Goal: Find specific page/section: Find specific page/section

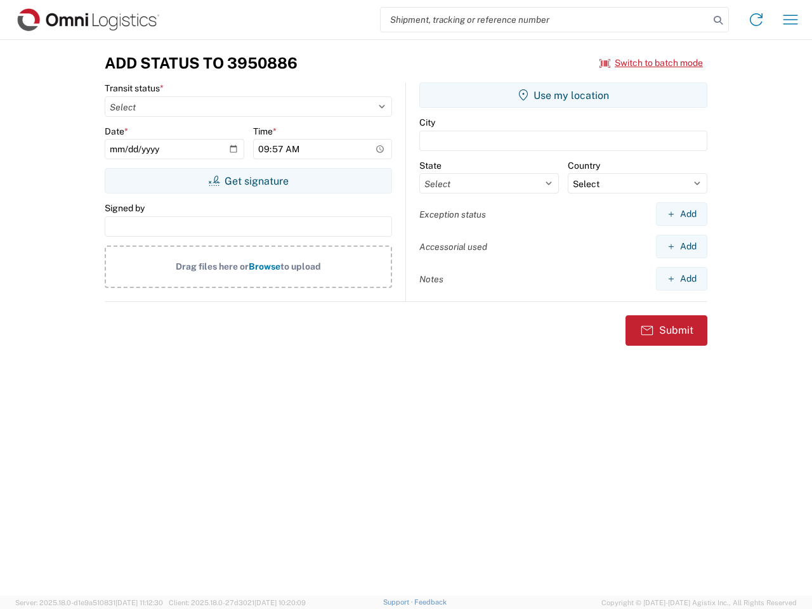
click at [545, 20] on input "search" at bounding box center [545, 20] width 329 height 24
click at [718, 20] on icon at bounding box center [718, 20] width 18 height 18
click at [756, 20] on icon at bounding box center [756, 20] width 20 height 20
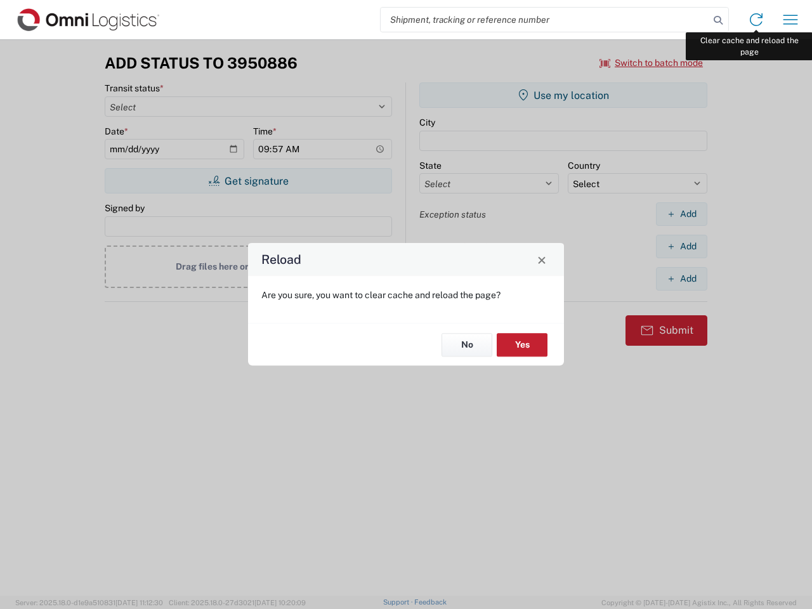
click at [791, 20] on div "Reload Are you sure, you want to clear cache and reload the page? No Yes" at bounding box center [406, 304] width 812 height 609
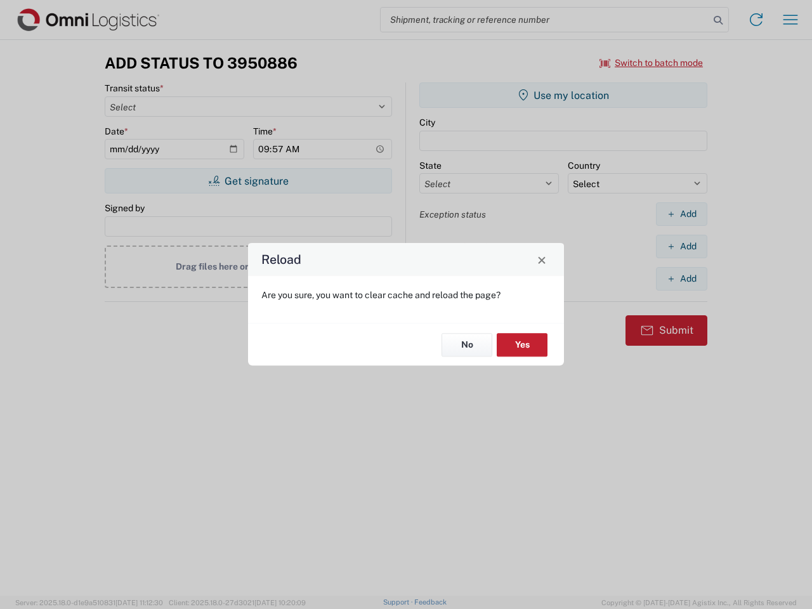
click at [652, 63] on div "Reload Are you sure, you want to clear cache and reload the page? No Yes" at bounding box center [406, 304] width 812 height 609
click at [248, 181] on div "Reload Are you sure, you want to clear cache and reload the page? No Yes" at bounding box center [406, 304] width 812 height 609
click at [563, 95] on div "Reload Are you sure, you want to clear cache and reload the page? No Yes" at bounding box center [406, 304] width 812 height 609
click at [681, 214] on div "Reload Are you sure, you want to clear cache and reload the page? No Yes" at bounding box center [406, 304] width 812 height 609
click at [681, 246] on div "Reload Are you sure, you want to clear cache and reload the page? No Yes" at bounding box center [406, 304] width 812 height 609
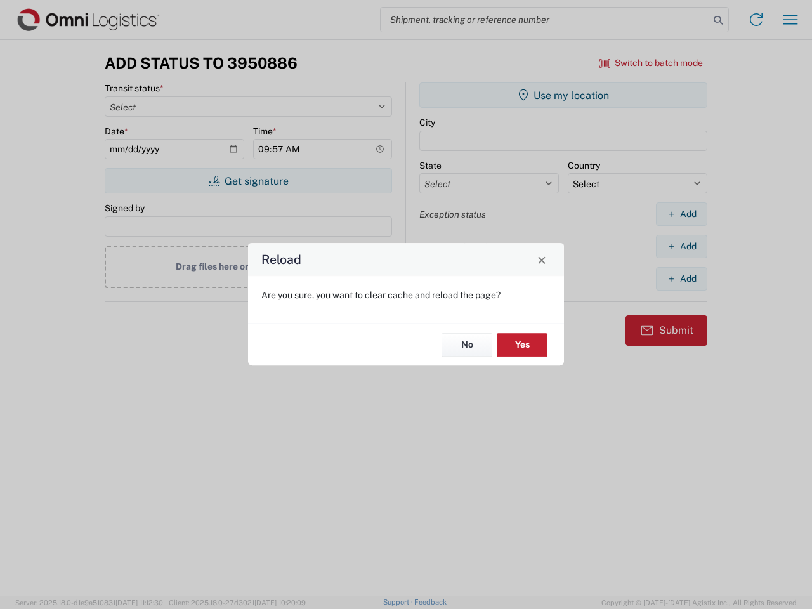
click at [681, 279] on div "Reload Are you sure, you want to clear cache and reload the page? No Yes" at bounding box center [406, 304] width 812 height 609
